Goal: Download file/media

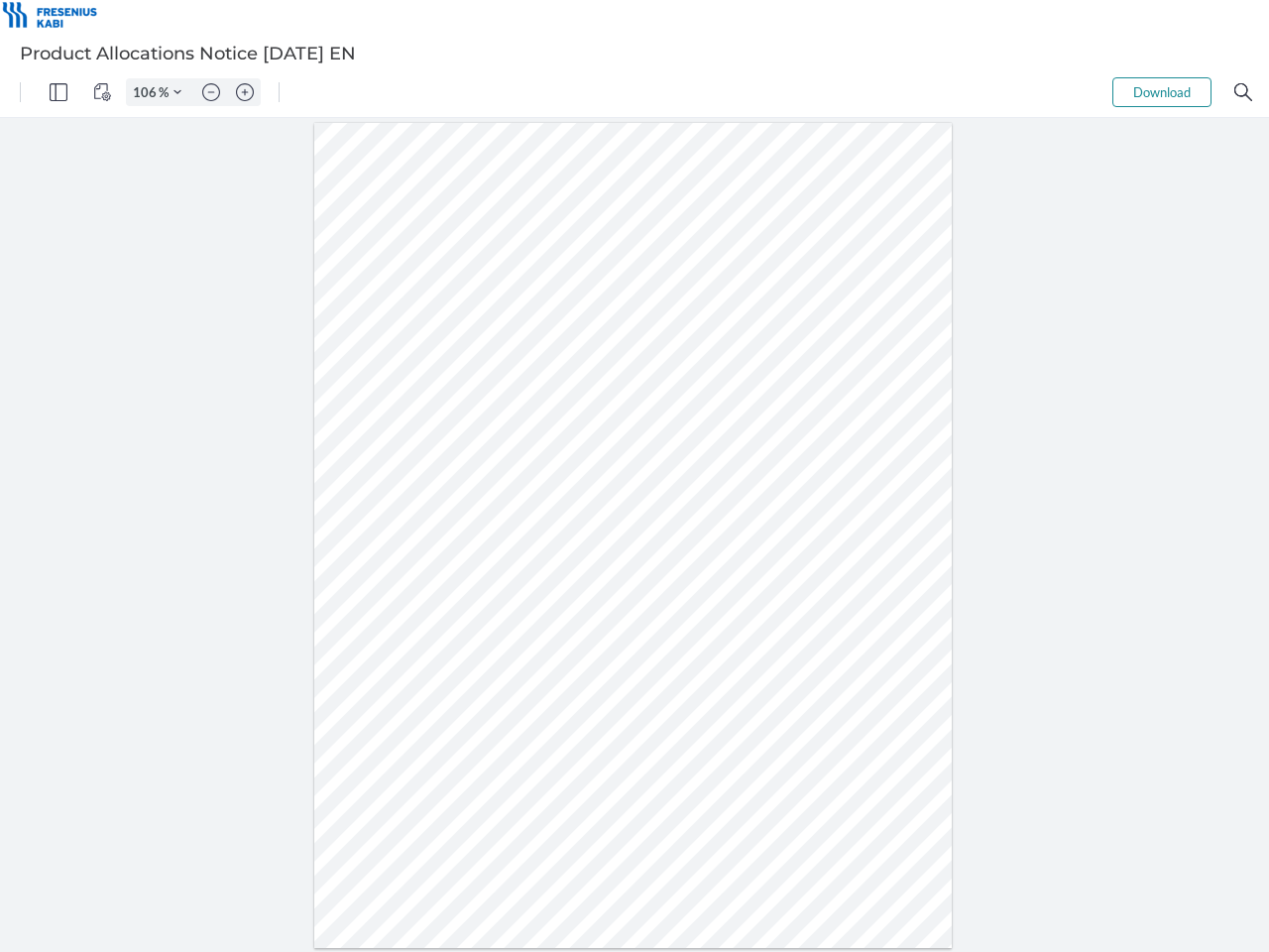
click at [59, 93] on img "Panel" at bounding box center [59, 93] width 18 height 18
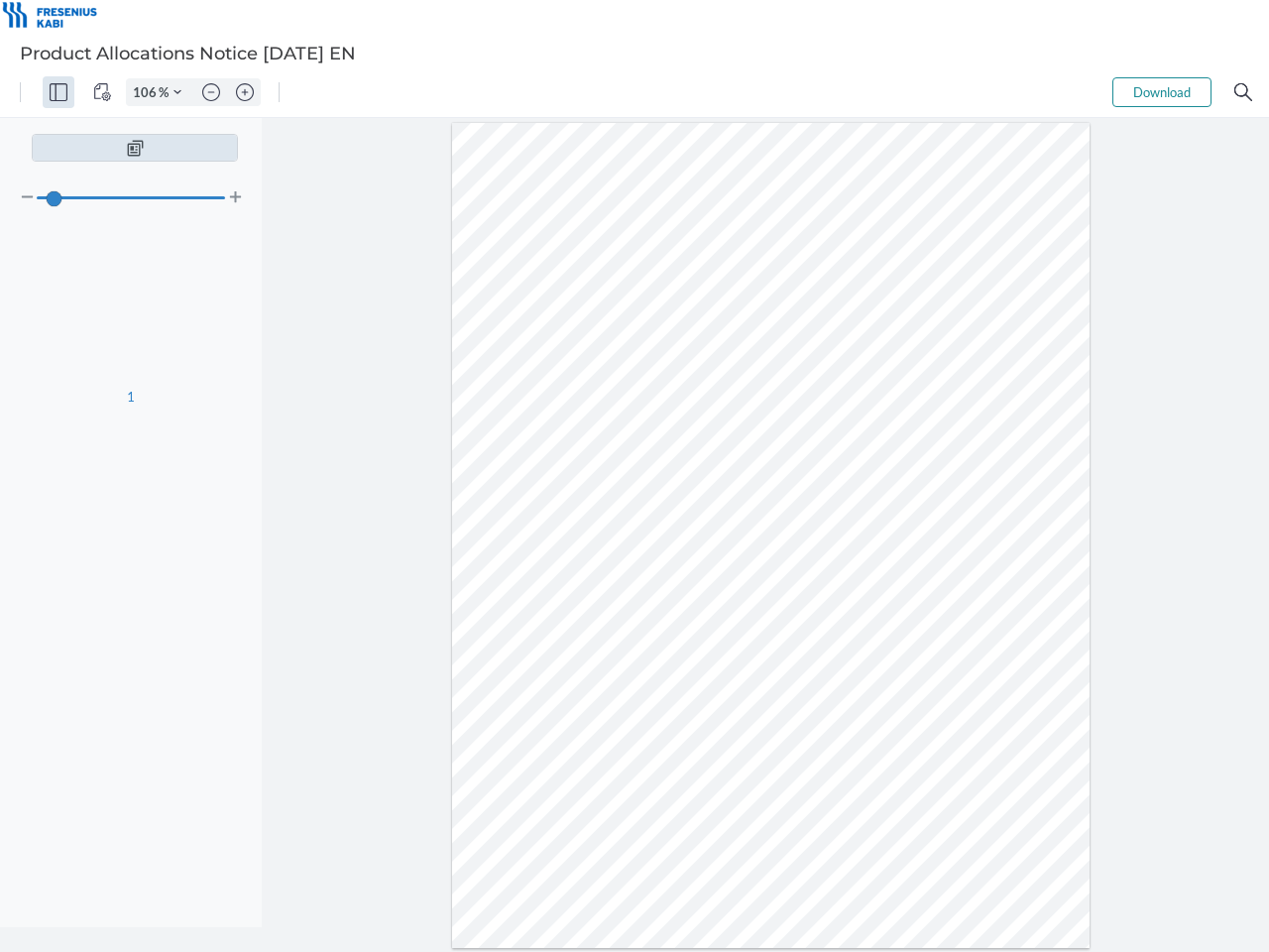
click at [102, 93] on img "View Controls" at bounding box center [102, 93] width 18 height 18
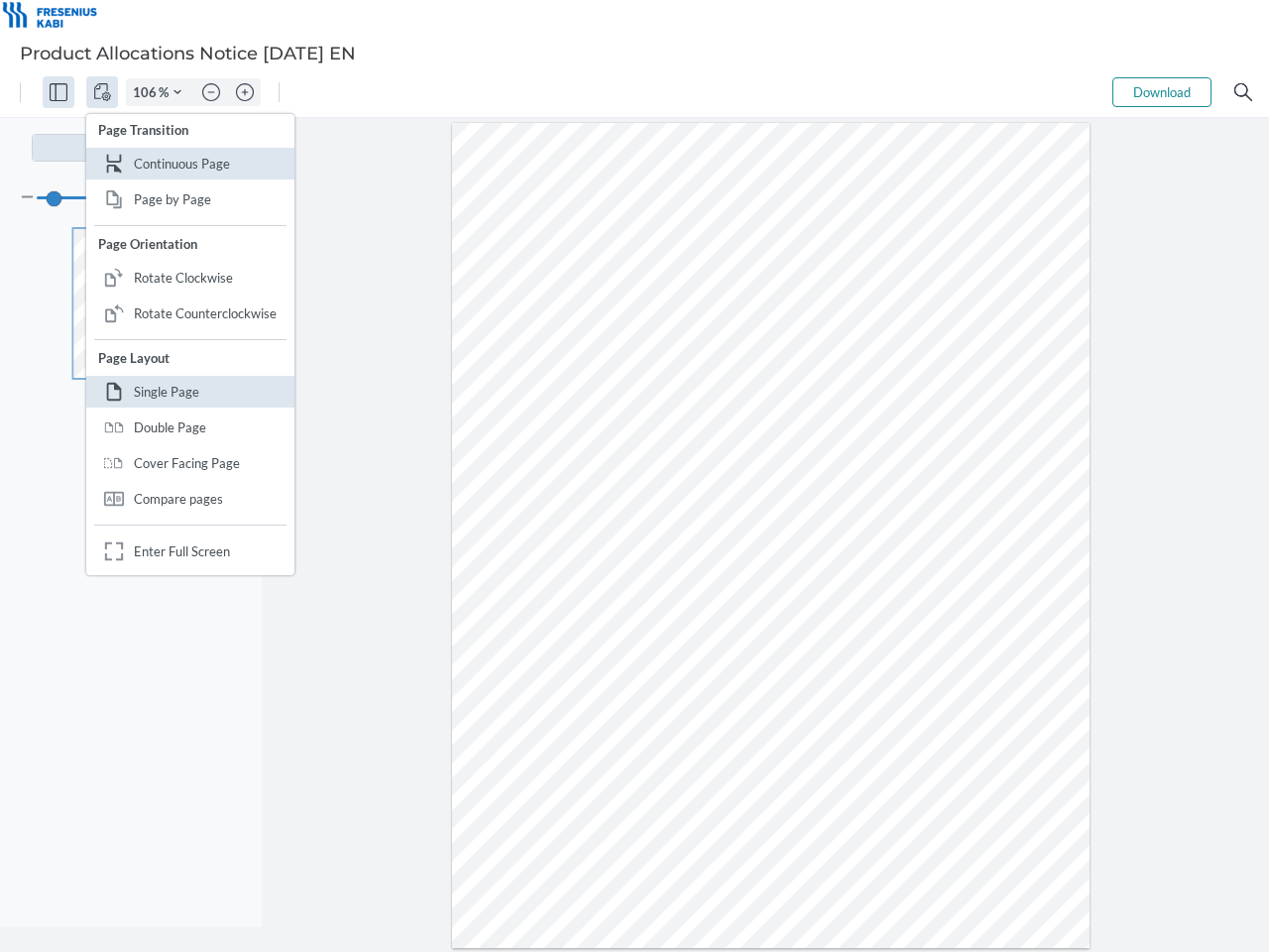
click at [148, 93] on input "106" at bounding box center [143, 93] width 32 height 18
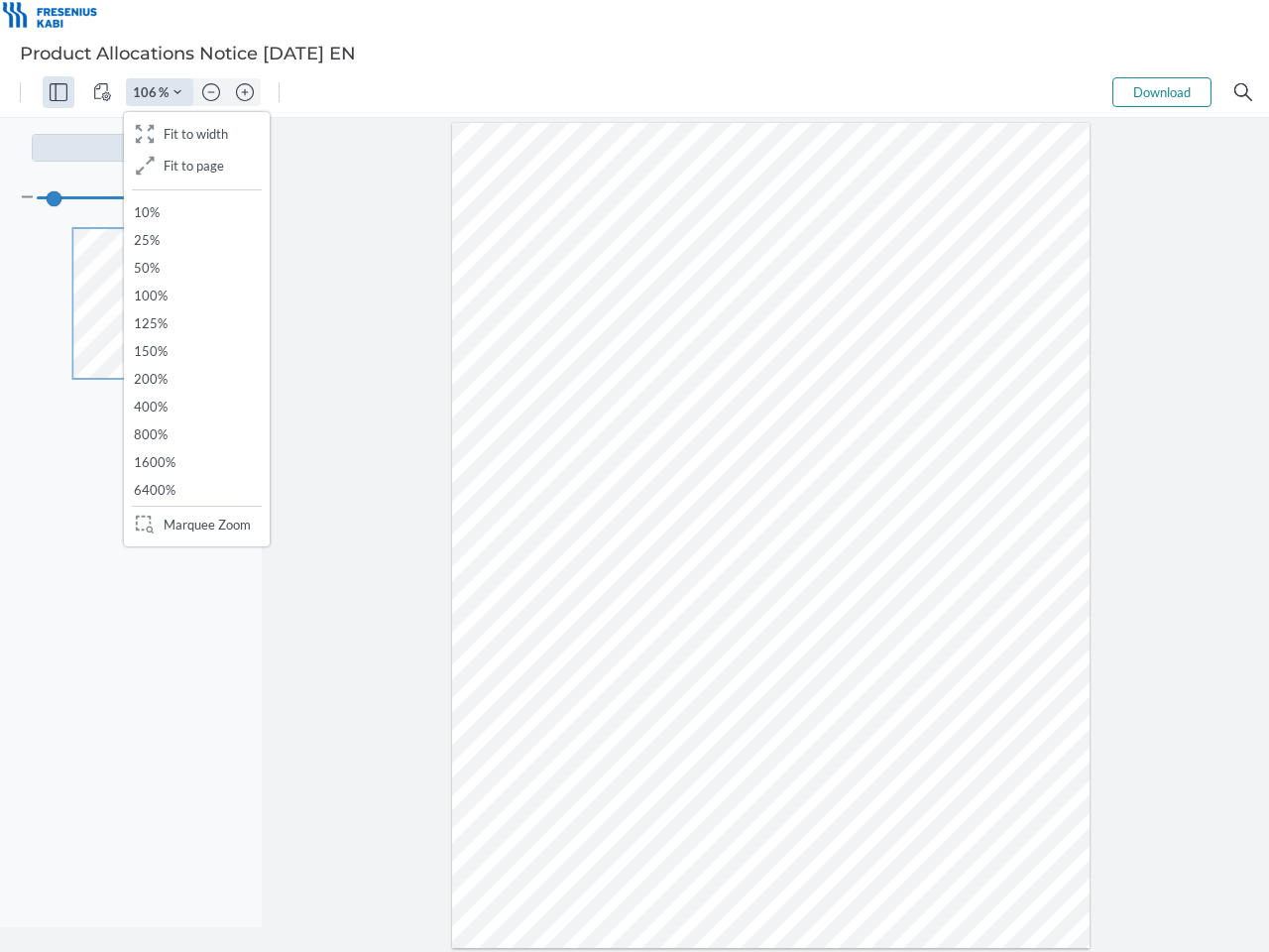
click at [177, 93] on img "Zoom Controls" at bounding box center [177, 93] width 8 height 8
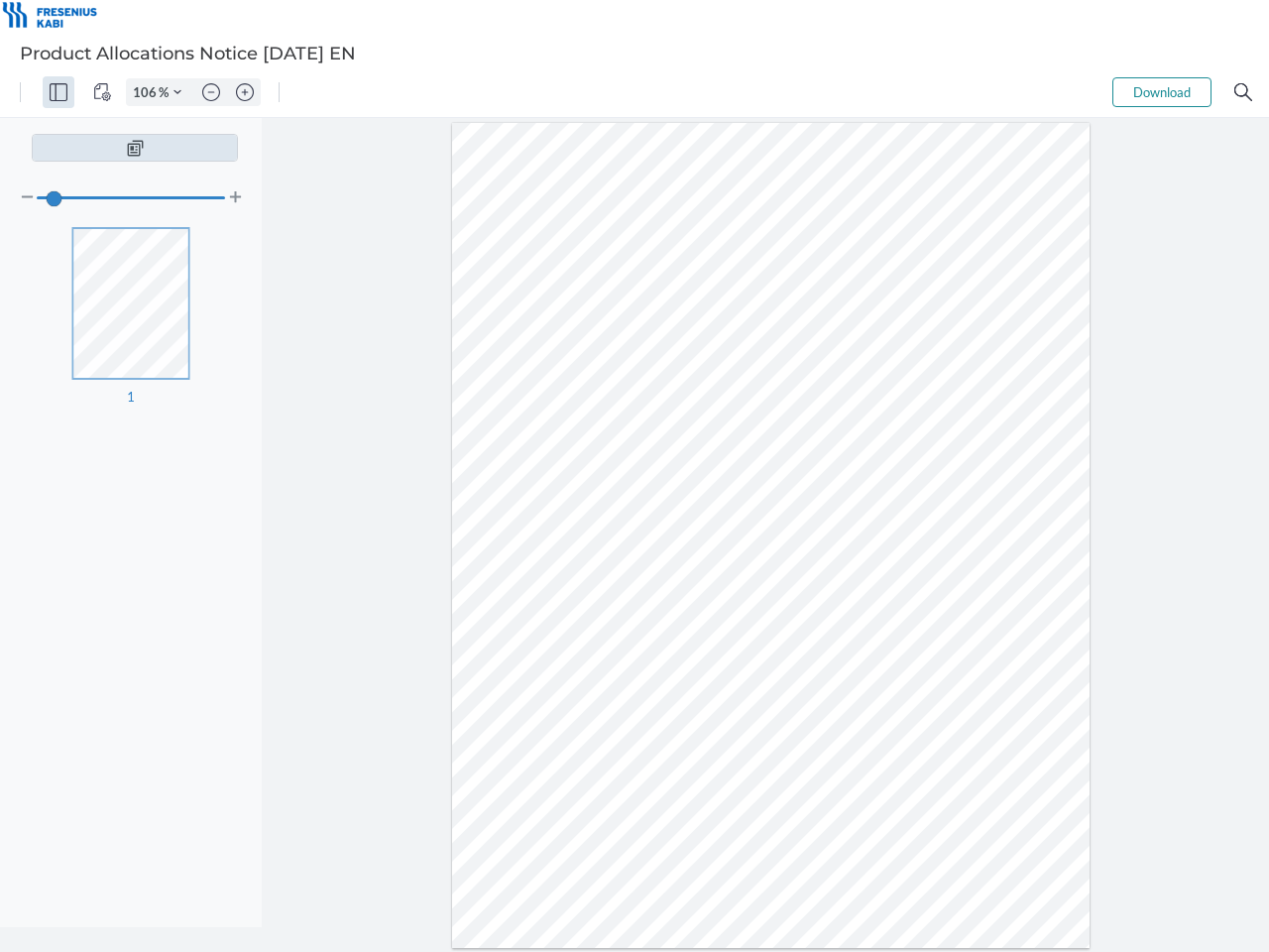
click at [211, 93] on img "Zoom out" at bounding box center [211, 93] width 18 height 18
click at [245, 93] on img "Zoom in" at bounding box center [245, 93] width 18 height 18
type input "106"
click at [1162, 93] on button "Download" at bounding box center [1161, 93] width 99 height 30
click at [1243, 93] on img "Search" at bounding box center [1243, 93] width 18 height 18
